Goal: Transaction & Acquisition: Purchase product/service

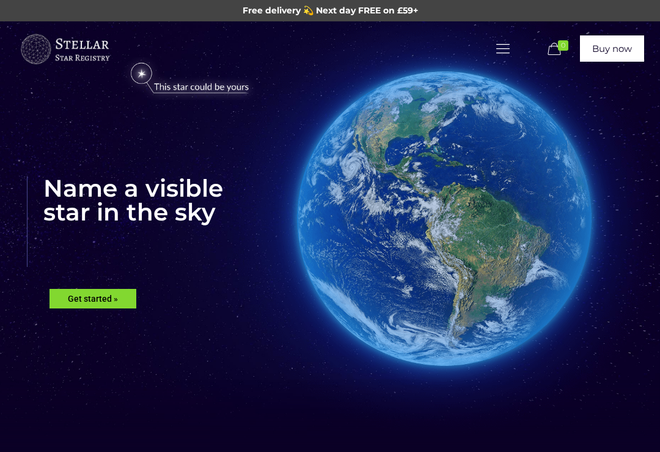
click at [106, 297] on rs-layer "Get started »" at bounding box center [93, 299] width 87 height 20
click at [100, 299] on rs-layer "Get started »" at bounding box center [93, 299] width 87 height 20
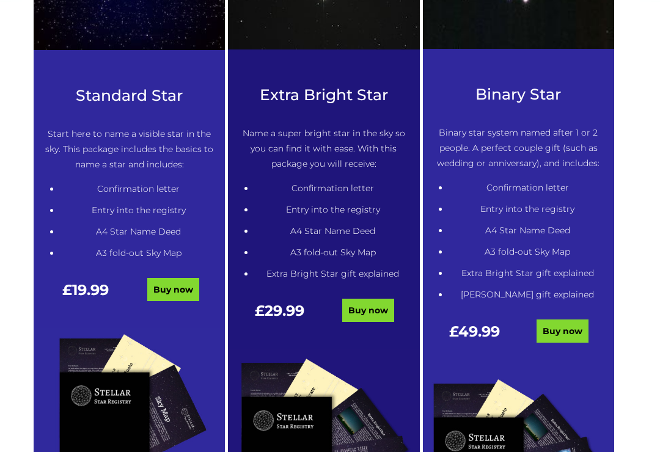
scroll to position [563, 0]
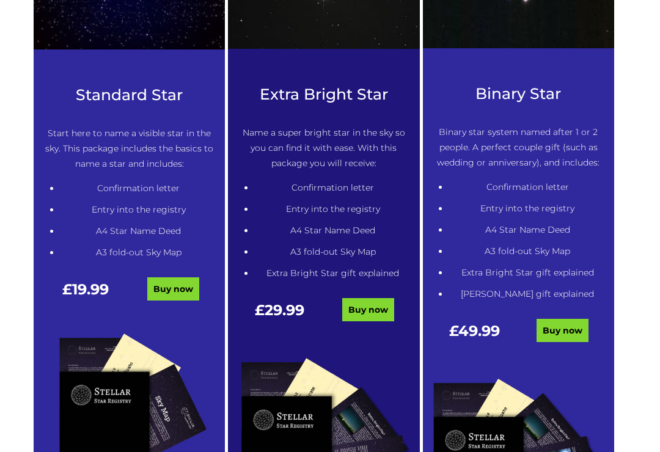
click at [372, 311] on link "Buy now" at bounding box center [368, 309] width 52 height 23
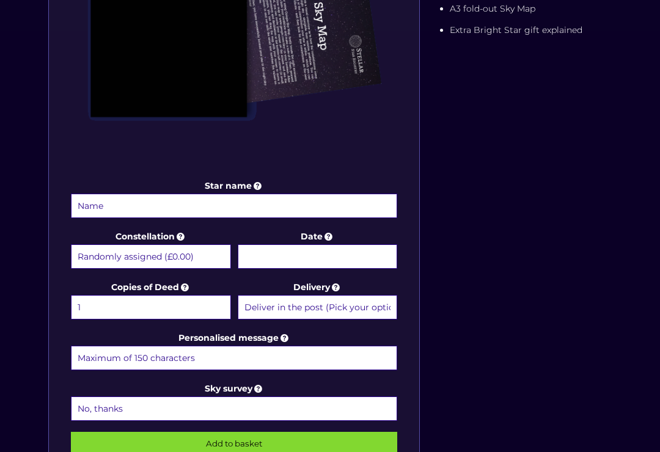
click at [133, 208] on input "Star name" at bounding box center [234, 206] width 326 height 24
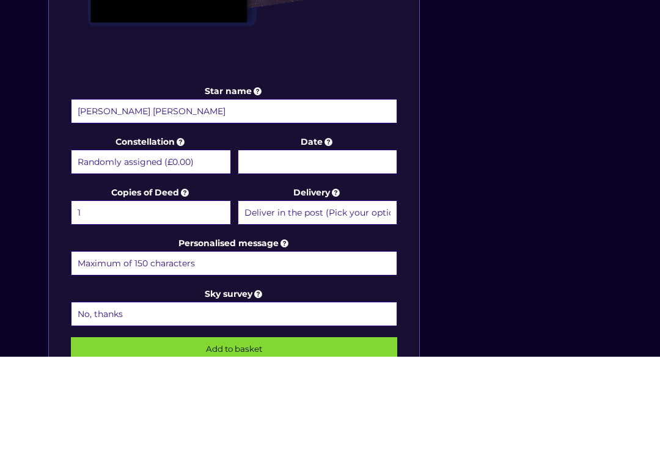
type input "Mark vernon freeman"
click at [216, 245] on select "Randomly assigned (£0.00) Aquarius - 20 Jan - 18 Feb (+£9.99) Aries - 21 Mar - …" at bounding box center [151, 257] width 160 height 24
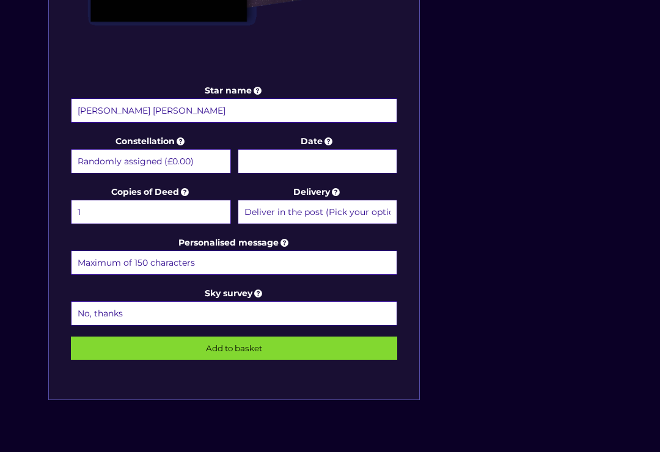
select select "Capricorn - 22 Dec - 19 Jan (+£9.99)"
click at [299, 163] on input "Date" at bounding box center [318, 161] width 160 height 24
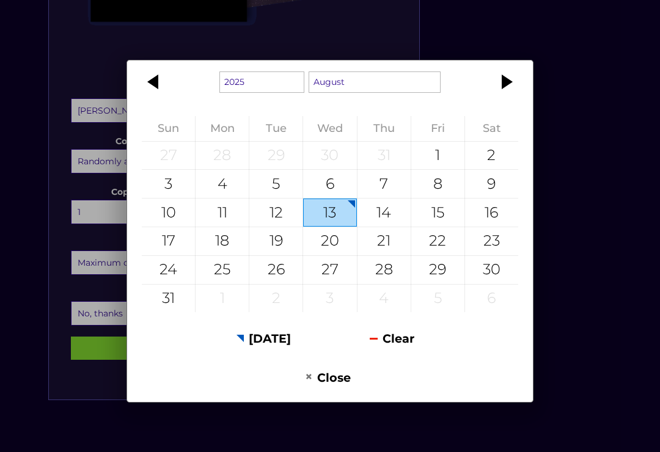
click at [174, 227] on div "10" at bounding box center [168, 213] width 53 height 28
type input "10 August 2025"
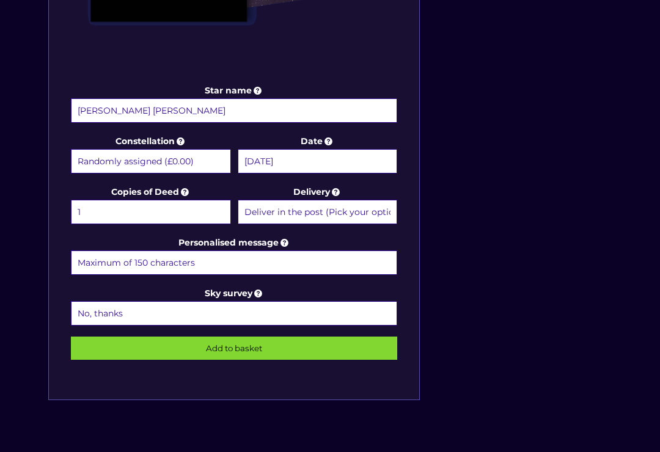
click at [187, 256] on input "Personalised message" at bounding box center [234, 263] width 326 height 24
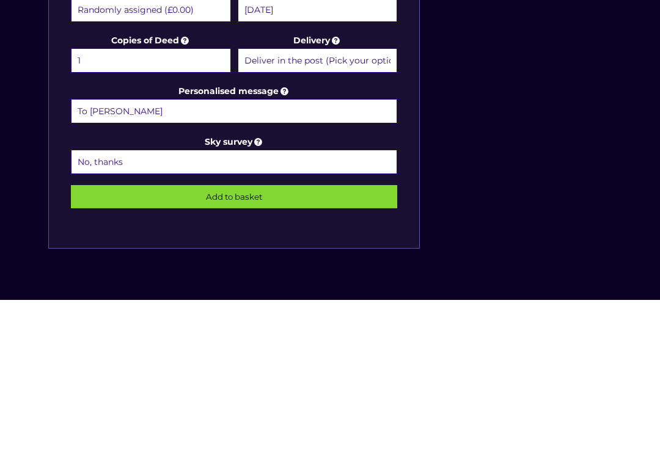
click at [234, 337] on input "Add to basket" at bounding box center [234, 348] width 326 height 23
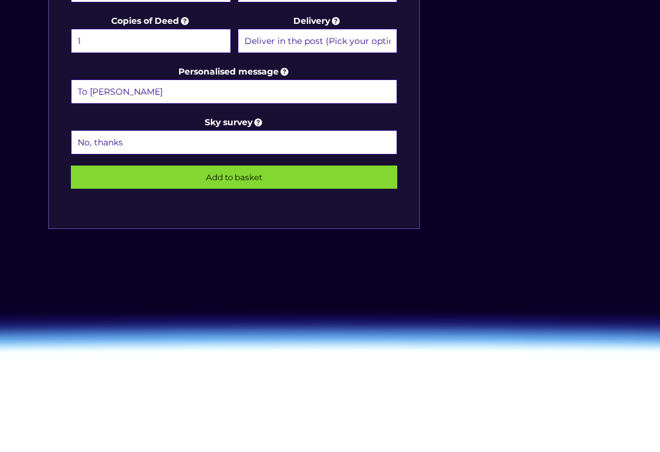
click at [141, 94] on input "To Karen" at bounding box center [234, 91] width 326 height 24
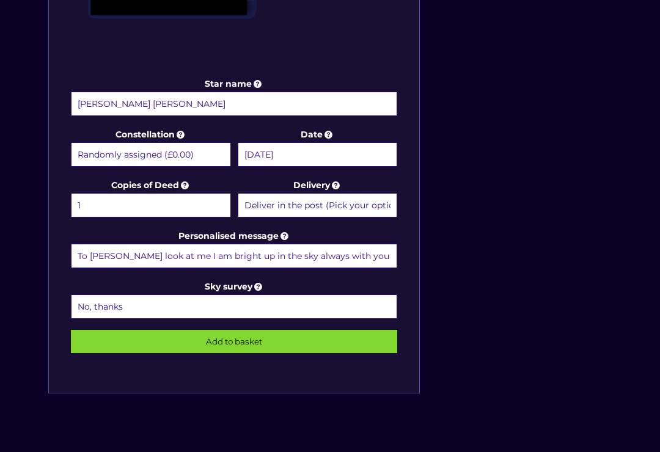
scroll to position [543, 0]
click at [390, 258] on input "To Karen look at me I am bright up in the sky always with you looking down on y…" at bounding box center [234, 256] width 326 height 24
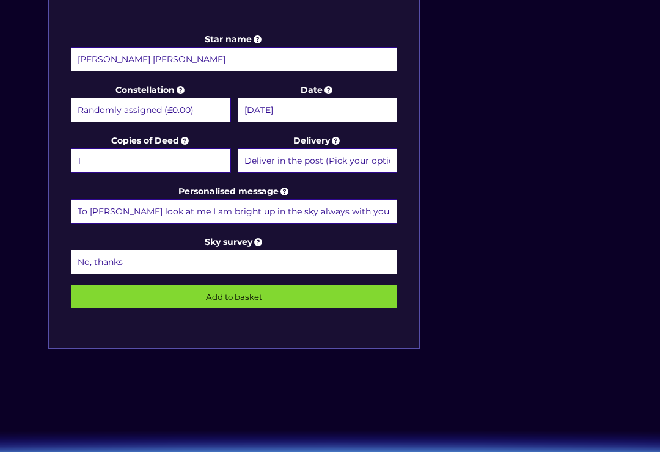
scroll to position [566, 0]
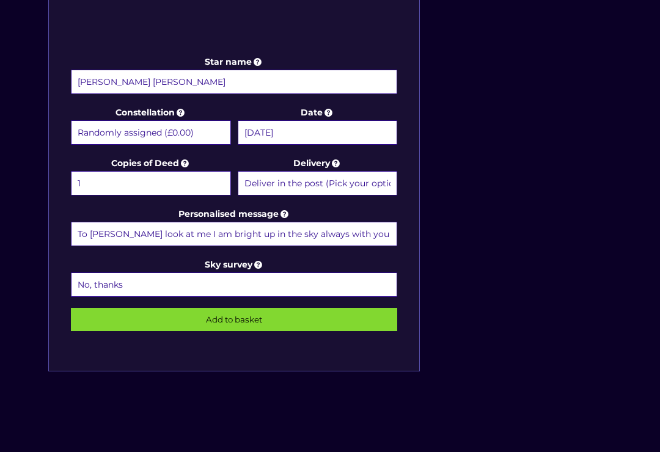
type input "To Karen look at me I am bright up in the sky always with you looking down on y…"
click at [233, 318] on input "Add to basket" at bounding box center [234, 319] width 326 height 23
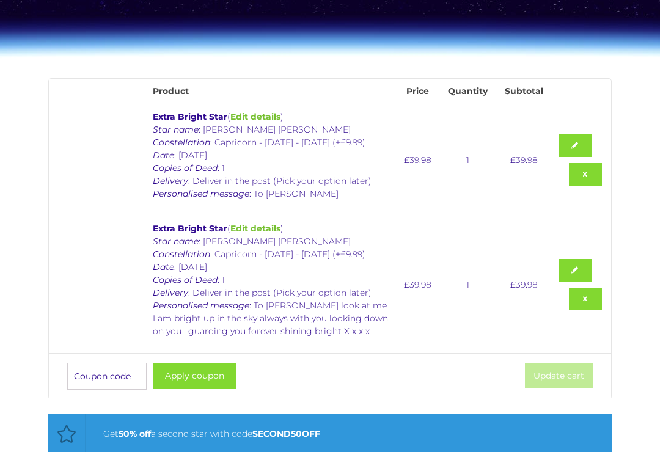
scroll to position [164, 0]
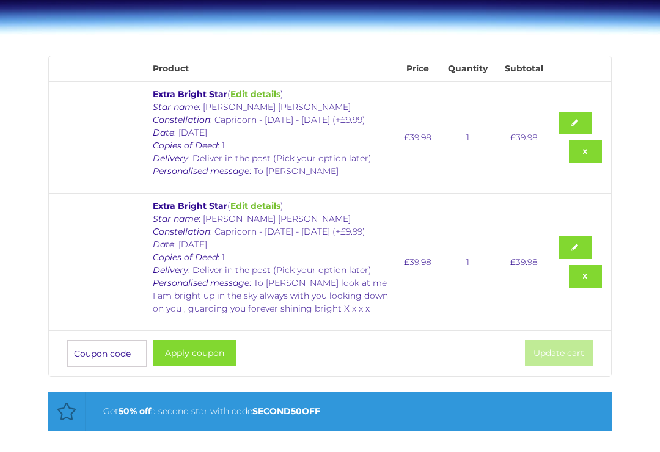
click at [584, 158] on link "Remove this item" at bounding box center [585, 152] width 33 height 23
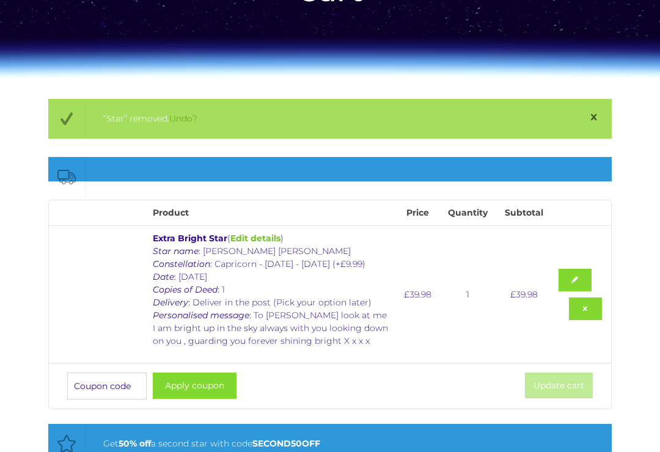
scroll to position [0, 0]
